Goal: Task Accomplishment & Management: Complete application form

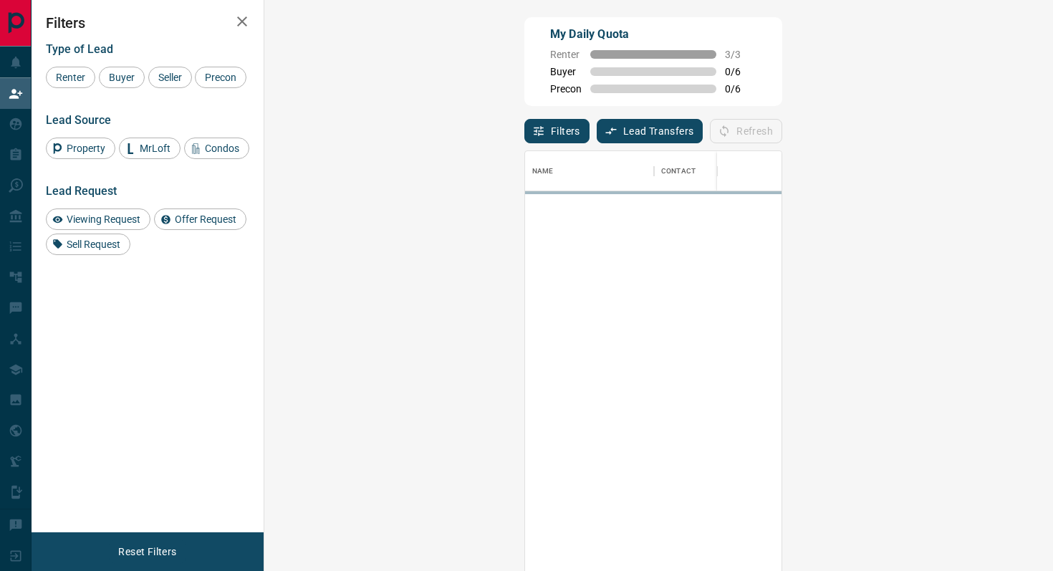
scroll to position [433, 758]
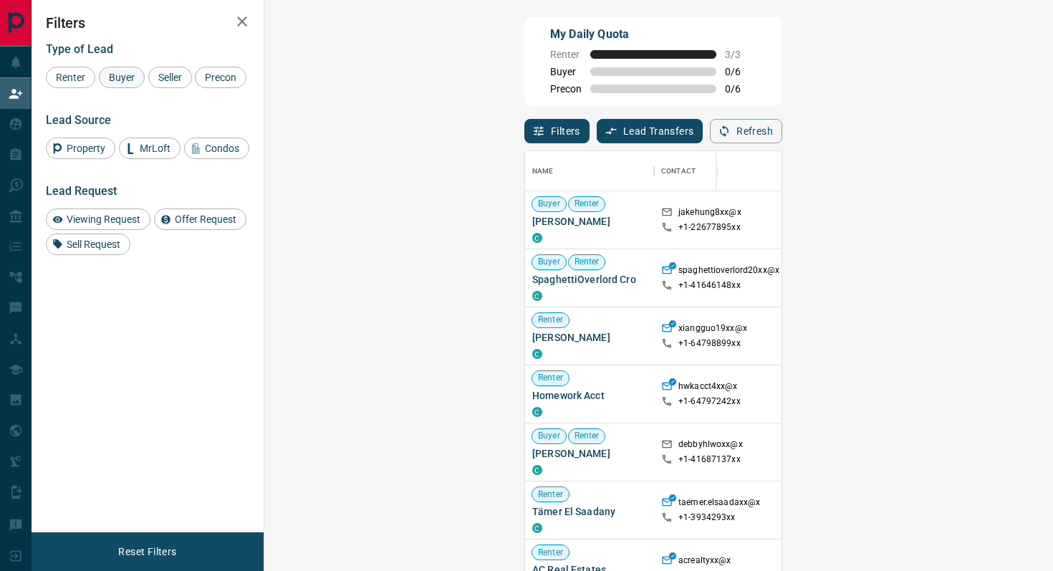
click at [123, 77] on span "Buyer" at bounding box center [122, 77] width 36 height 11
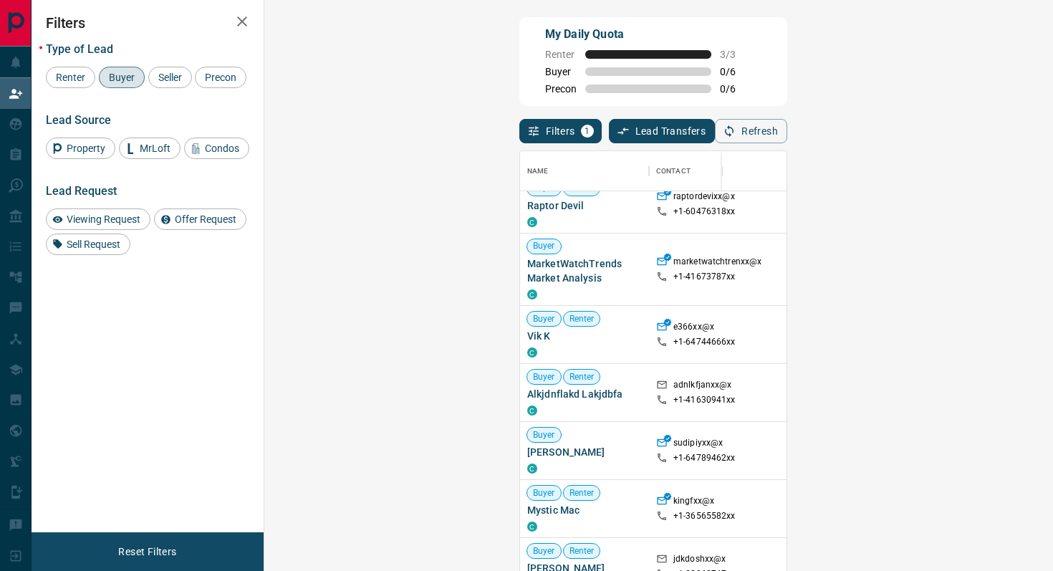
scroll to position [191, 0]
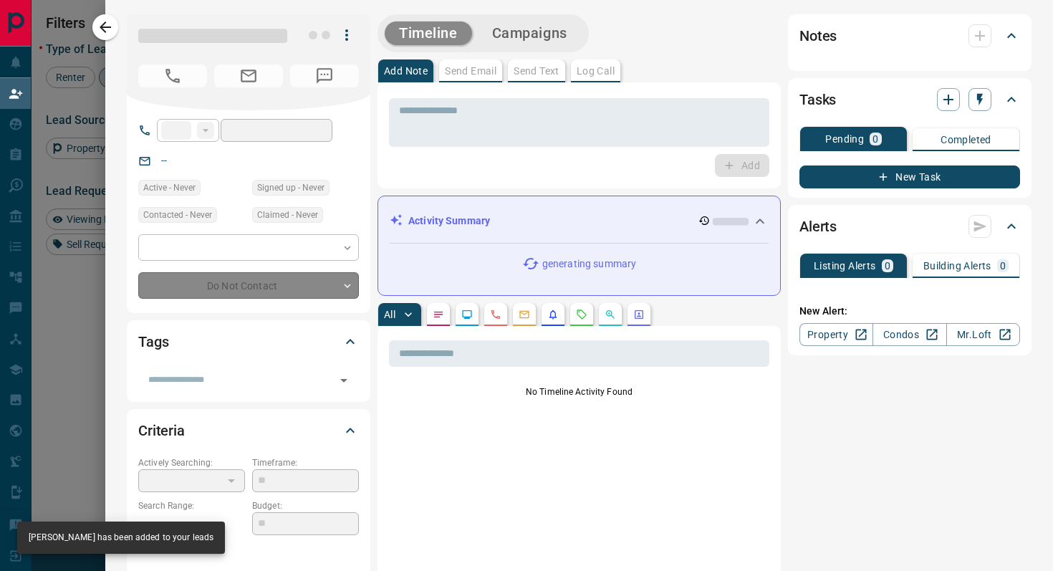
type input "**"
type input "**********"
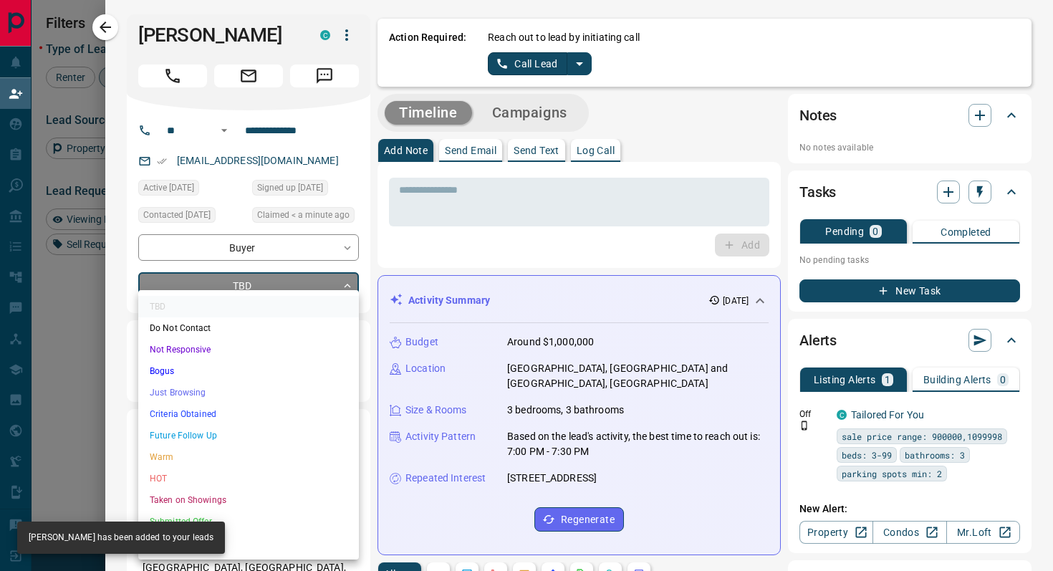
click at [287, 284] on body "Lead Transfers Claim Leads My Leads Tasks Opportunities Deals Campaigns Automat…" at bounding box center [526, 243] width 1053 height 486
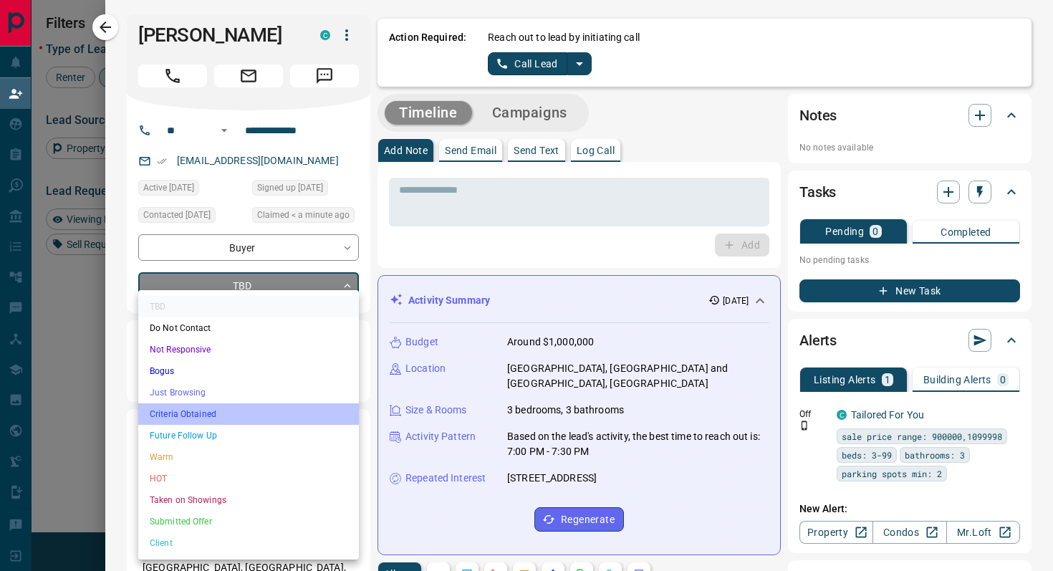
click at [213, 410] on li "Criteria Obtained" at bounding box center [248, 413] width 221 height 21
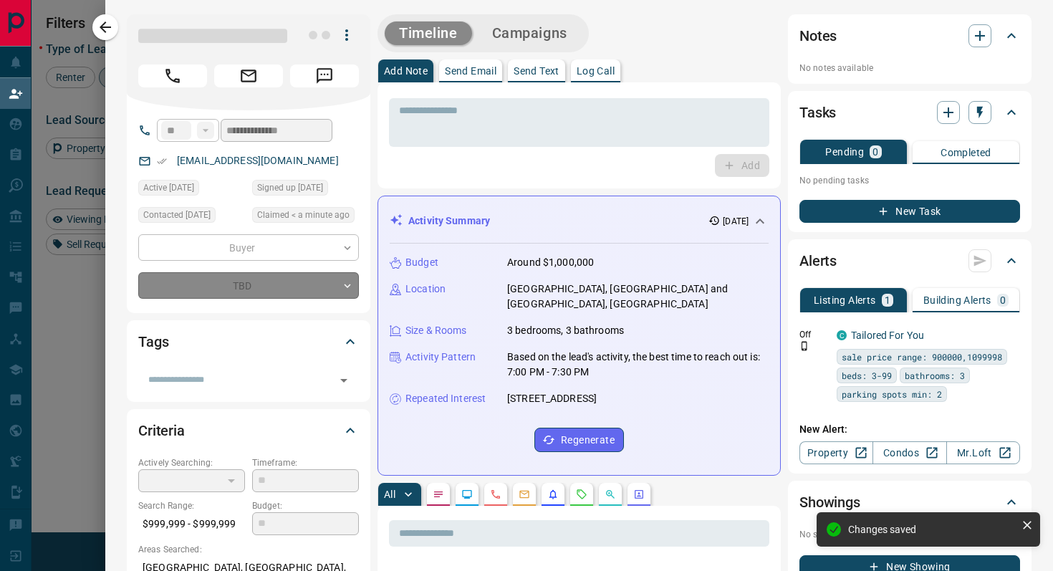
type input "*"
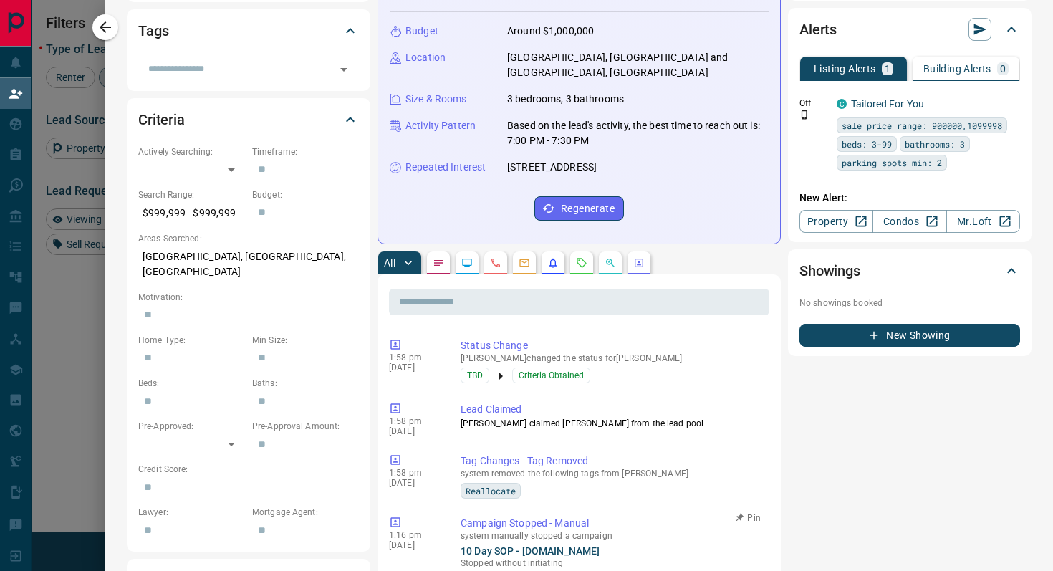
scroll to position [0, 0]
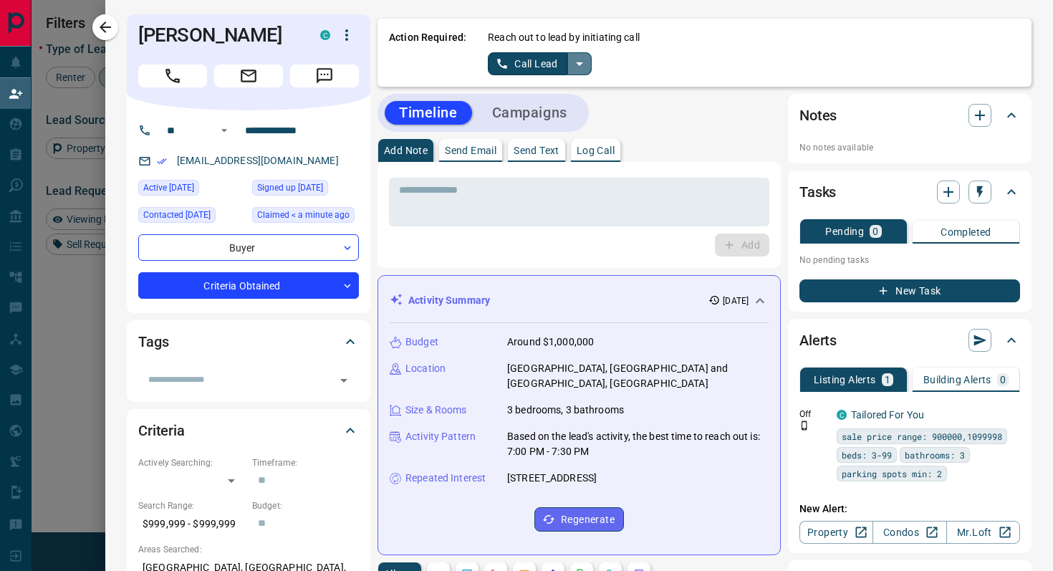
click at [572, 57] on icon "split button" at bounding box center [579, 63] width 17 height 17
click at [542, 109] on li "Log Manual Call" at bounding box center [539, 112] width 87 height 21
click at [503, 71] on button "Log Manual Call" at bounding box center [535, 63] width 95 height 23
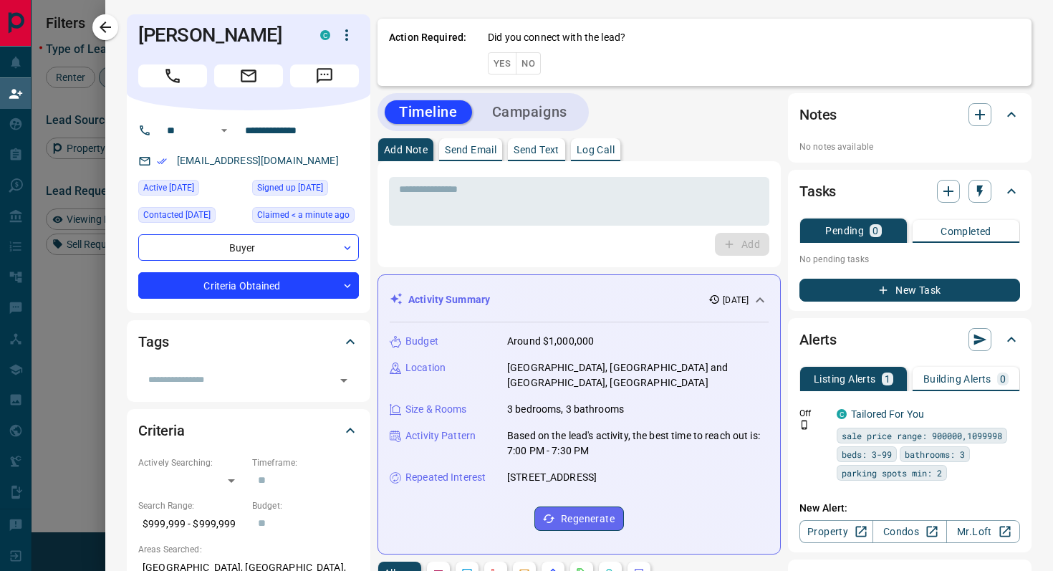
click at [503, 71] on button "Yes" at bounding box center [502, 63] width 29 height 22
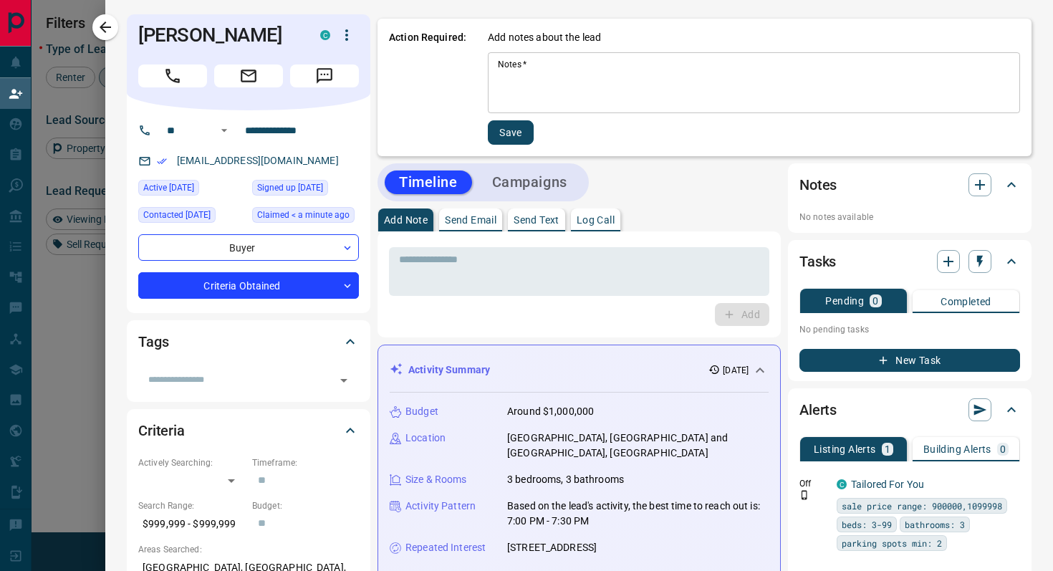
click at [544, 82] on textarea "Notes   *" at bounding box center [754, 83] width 512 height 49
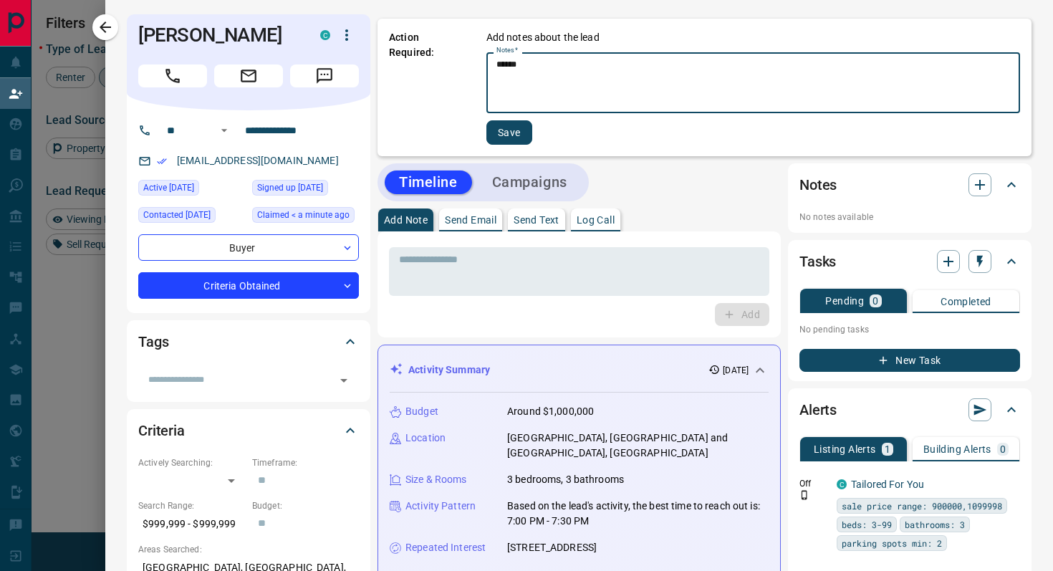
type textarea "******"
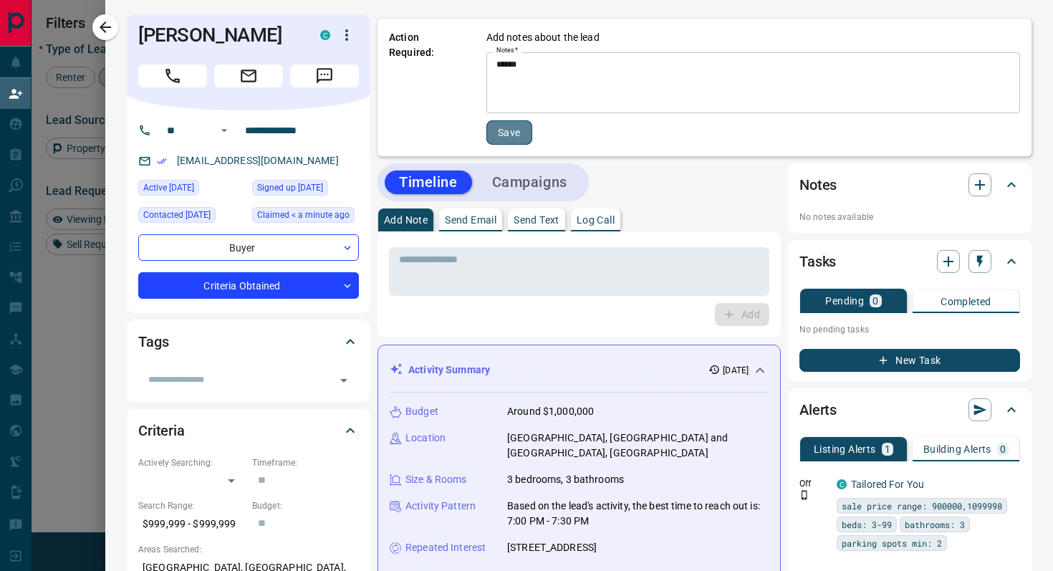
click at [512, 130] on button "Save" at bounding box center [509, 132] width 46 height 24
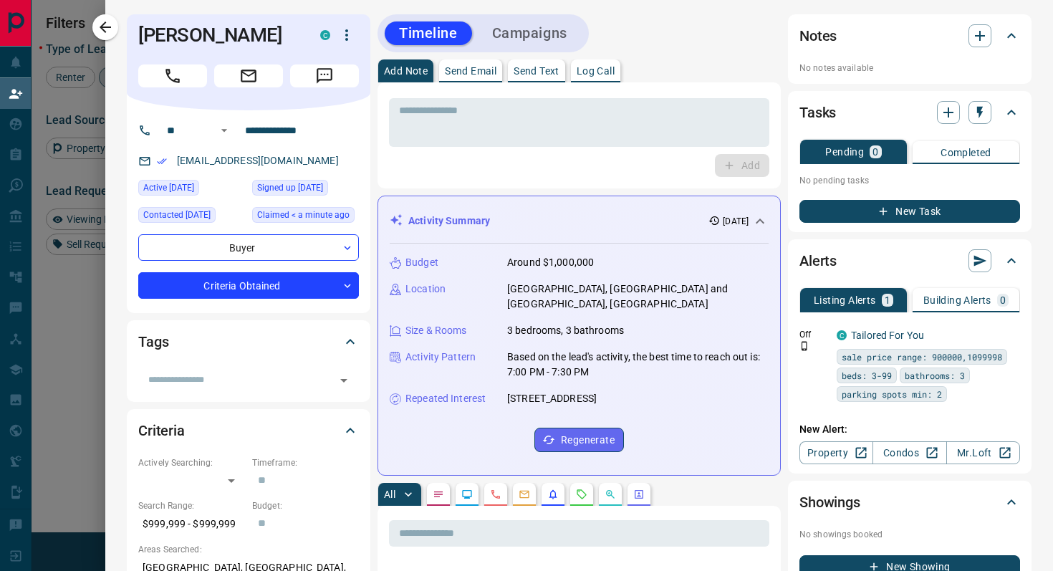
click at [109, 25] on icon "button" at bounding box center [105, 27] width 17 height 17
